Goal: Complete application form

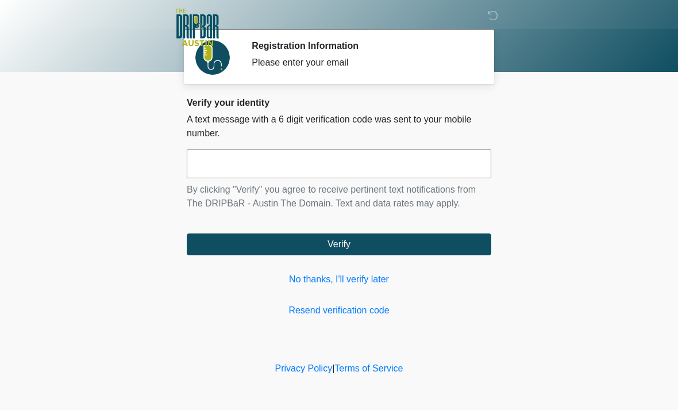
click at [345, 279] on link "No thanks, I'll verify later" at bounding box center [339, 279] width 305 height 14
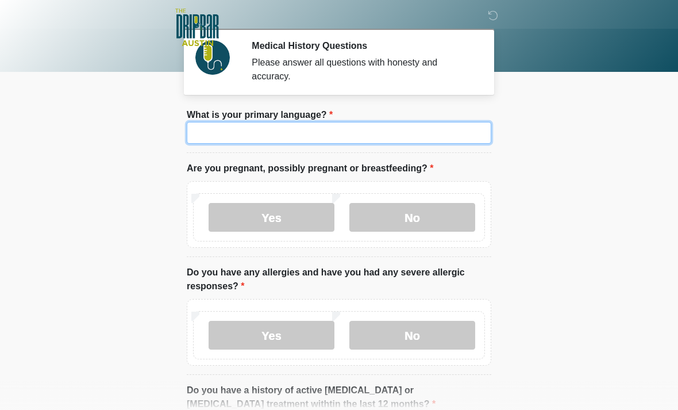
click at [271, 135] on input "What is your primary language?" at bounding box center [339, 133] width 305 height 22
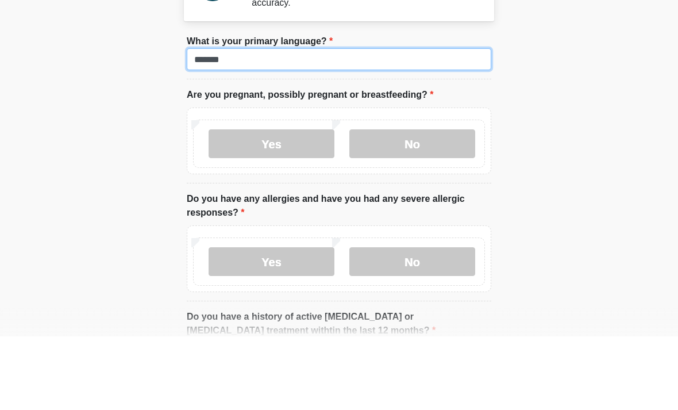
type input "*******"
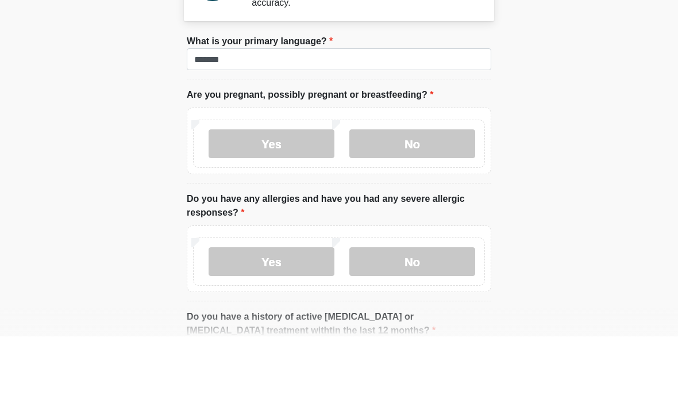
click at [428, 203] on label "No" at bounding box center [412, 217] width 126 height 29
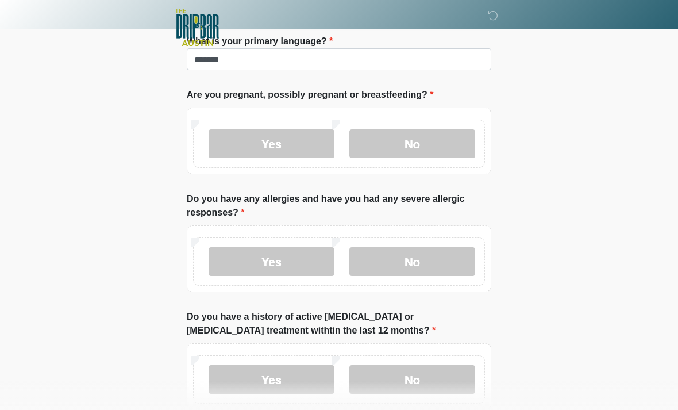
click at [425, 265] on label "No" at bounding box center [412, 261] width 126 height 29
click at [450, 383] on label "No" at bounding box center [412, 379] width 126 height 29
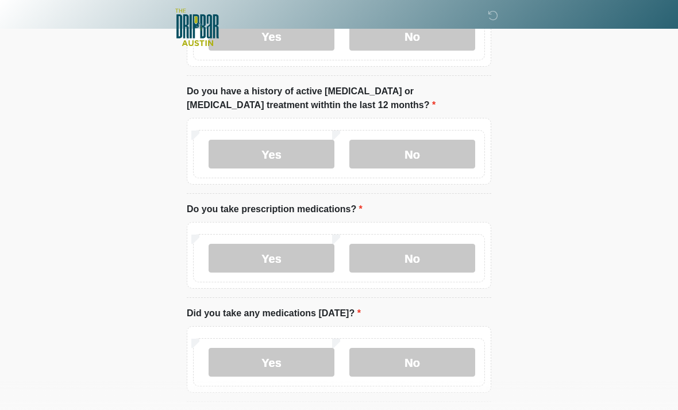
scroll to position [299, 0]
click at [422, 258] on label "No" at bounding box center [412, 258] width 126 height 29
click at [439, 357] on label "No" at bounding box center [412, 361] width 126 height 29
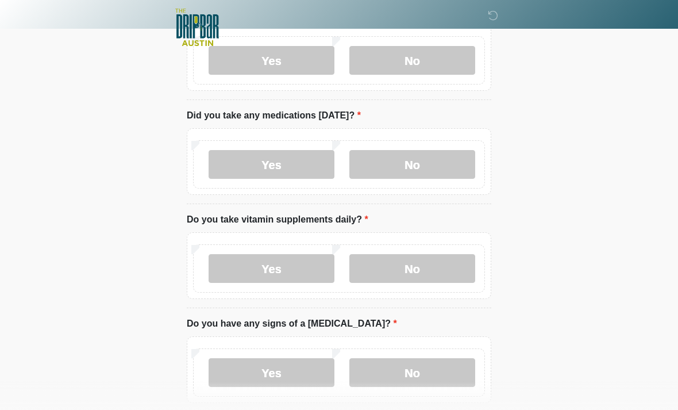
scroll to position [500, 0]
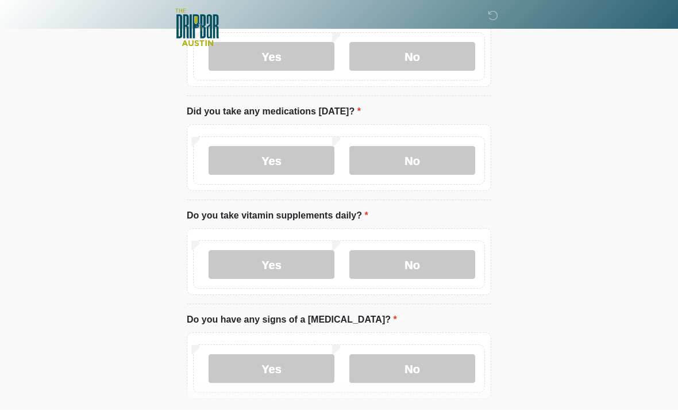
click at [427, 268] on label "No" at bounding box center [412, 264] width 126 height 29
click at [436, 380] on label "No" at bounding box center [412, 368] width 126 height 29
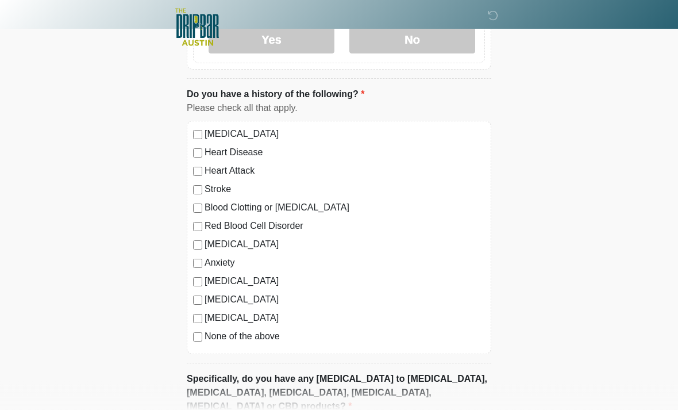
scroll to position [954, 0]
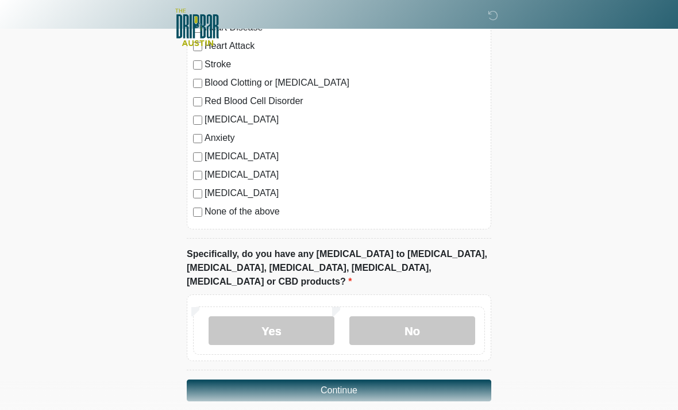
click at [418, 316] on label "No" at bounding box center [412, 330] width 126 height 29
click at [429, 379] on button "Continue" at bounding box center [339, 390] width 305 height 22
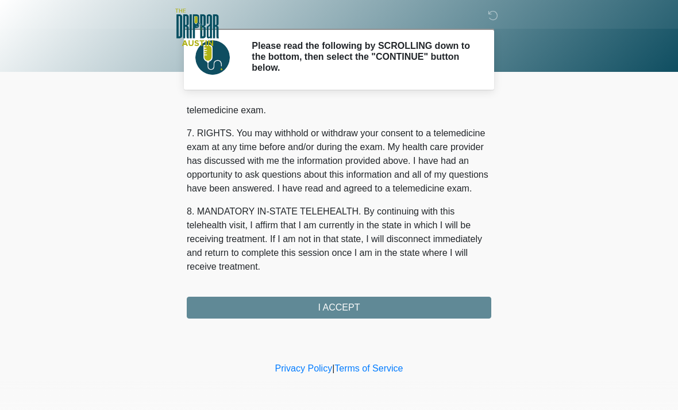
scroll to position [500, 0]
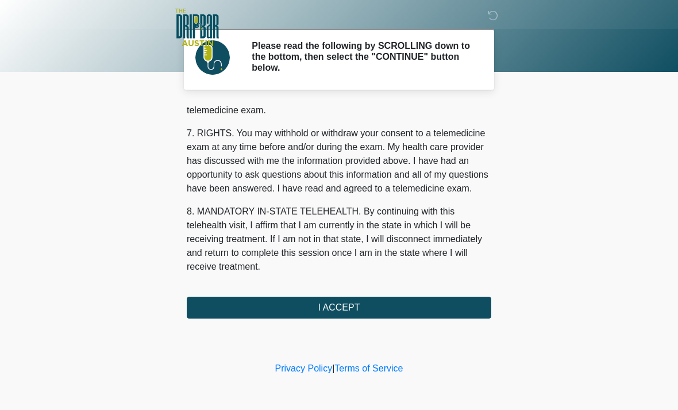
click at [377, 306] on button "I ACCEPT" at bounding box center [339, 307] width 305 height 22
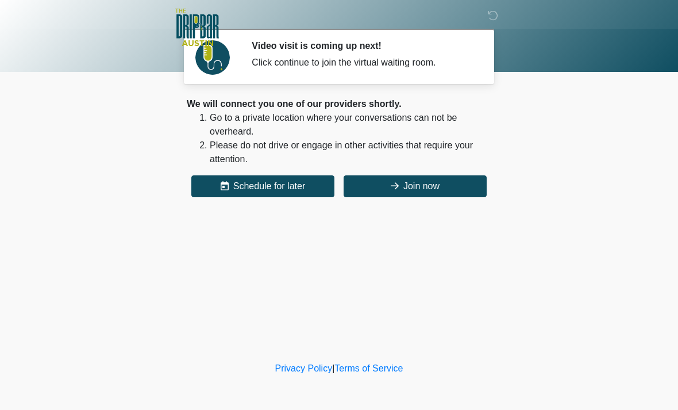
click at [429, 190] on button "Join now" at bounding box center [415, 186] width 143 height 22
